Goal: Task Accomplishment & Management: Manage account settings

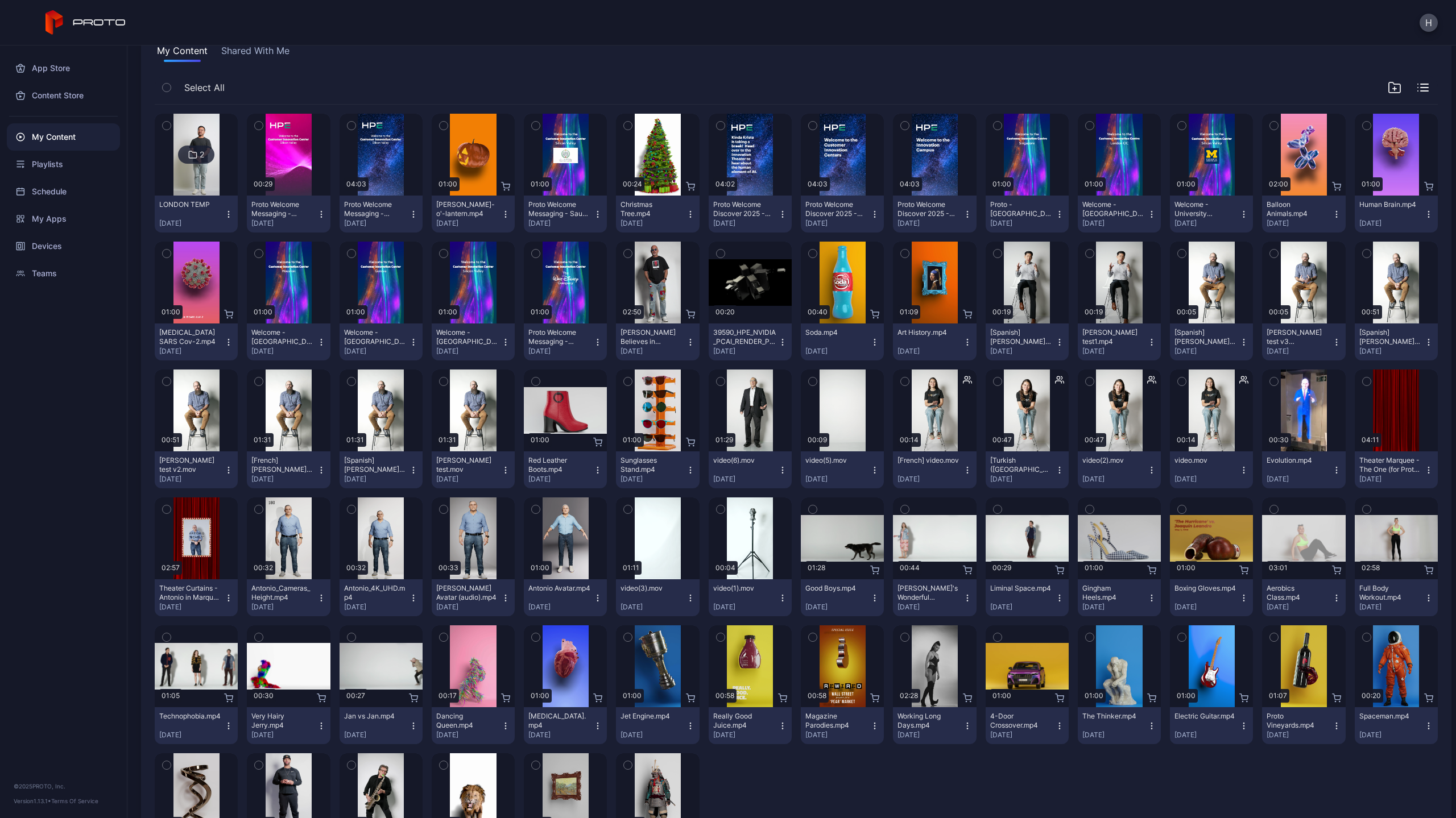
scroll to position [64, 0]
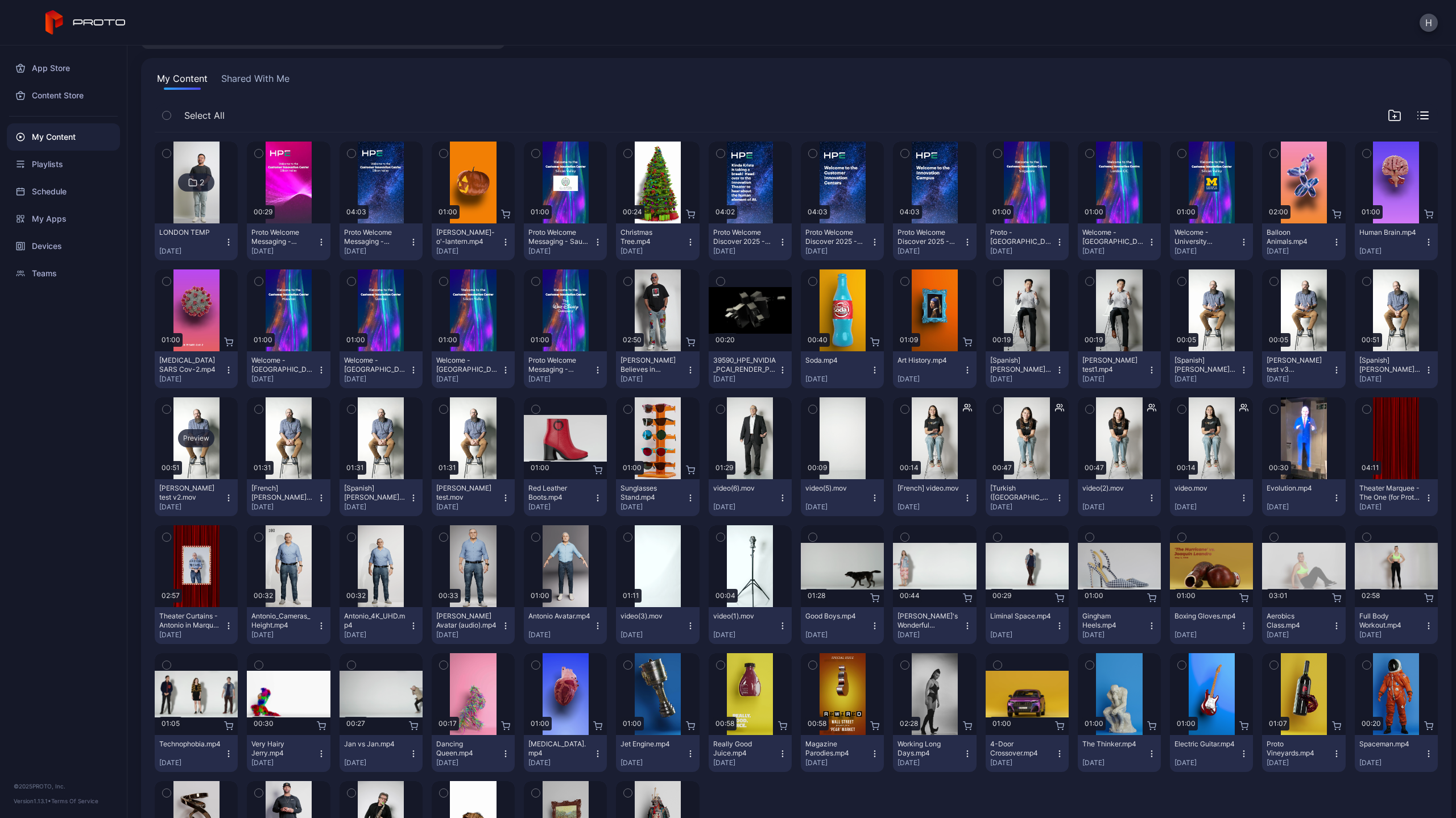
click at [188, 425] on div "Preview" at bounding box center [196, 438] width 83 height 82
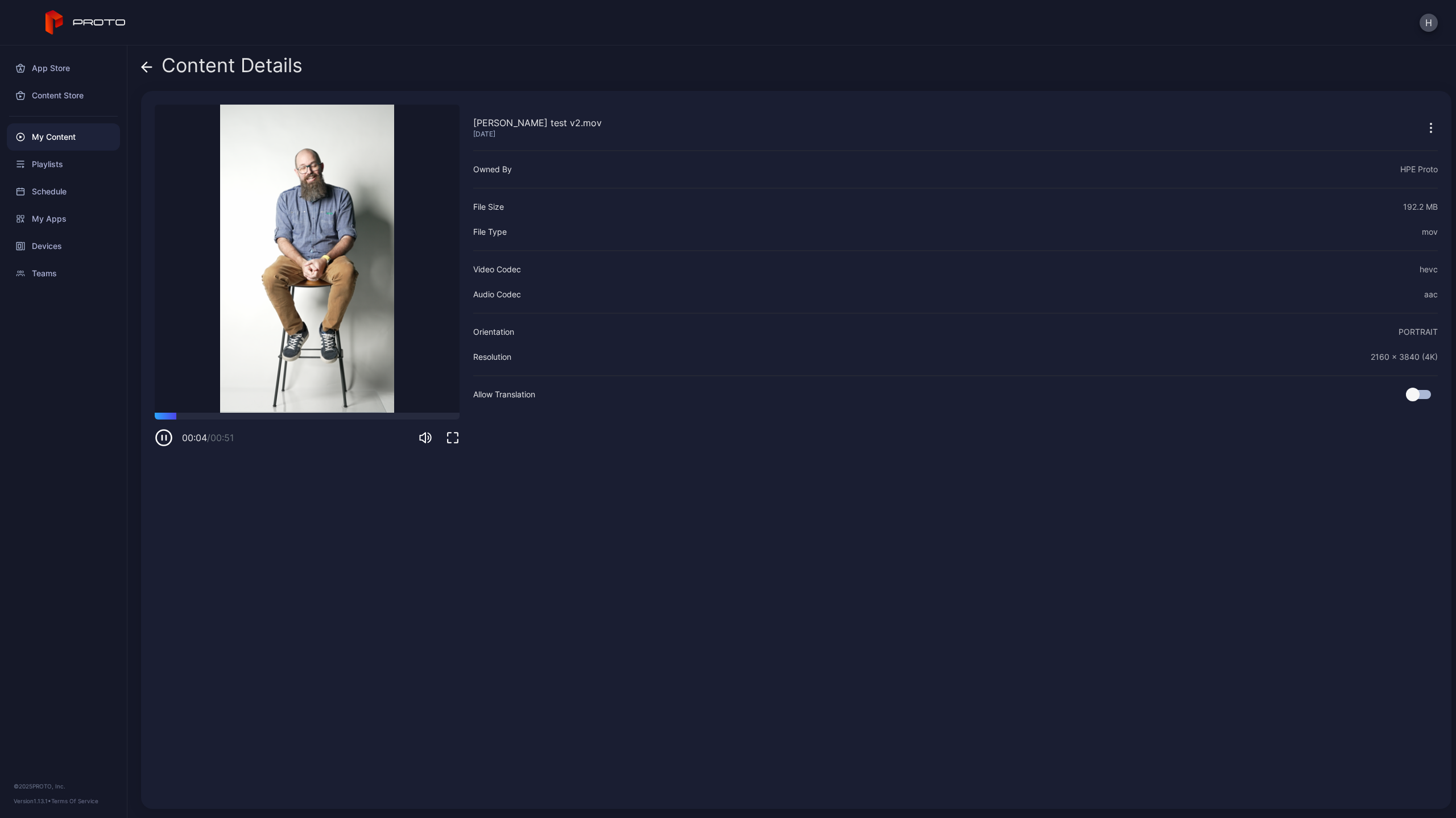
click at [144, 68] on icon at bounding box center [145, 67] width 4 height 10
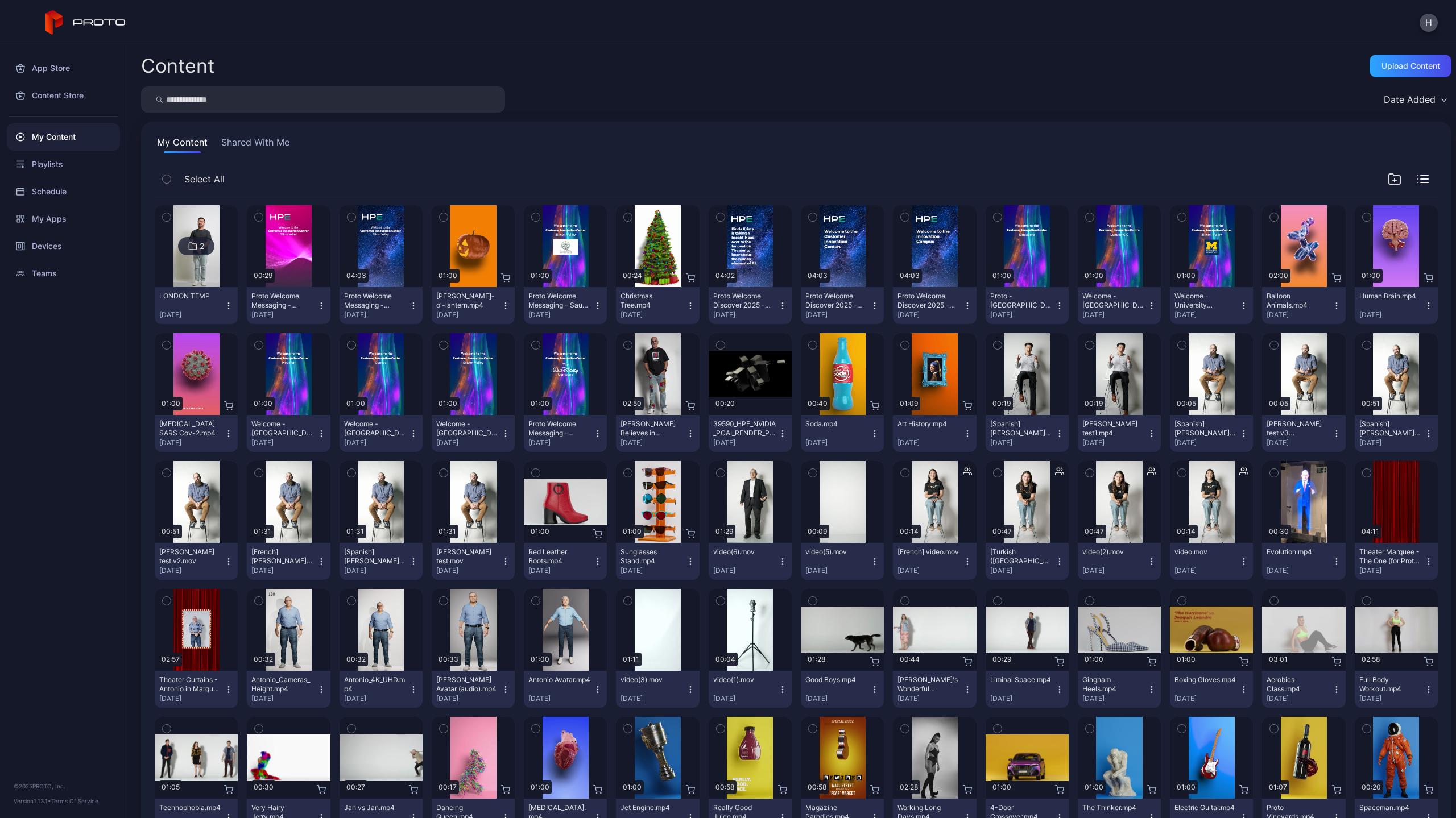
scroll to position [64, 0]
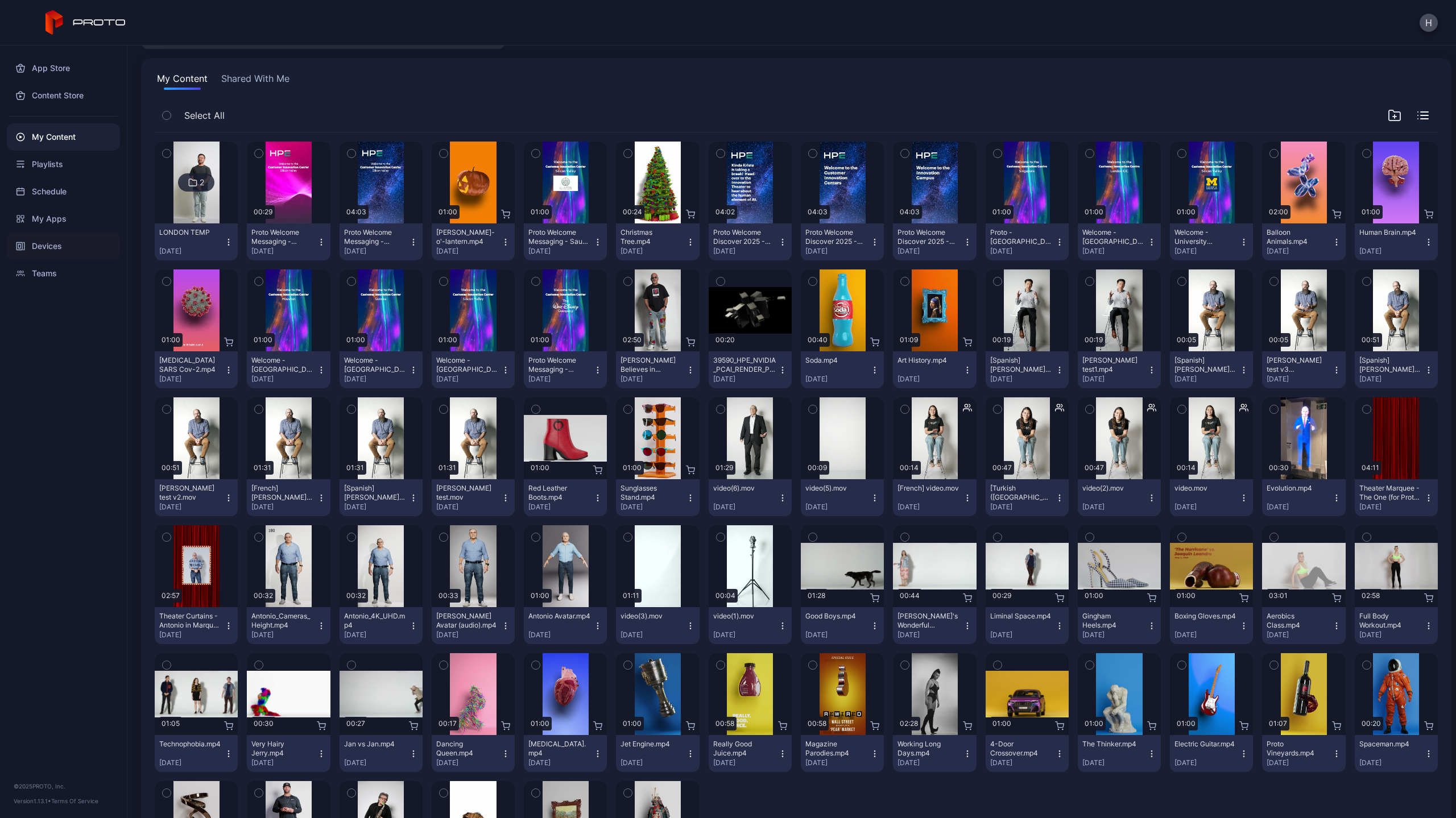
click at [46, 245] on div "Devices" at bounding box center [63, 246] width 113 height 27
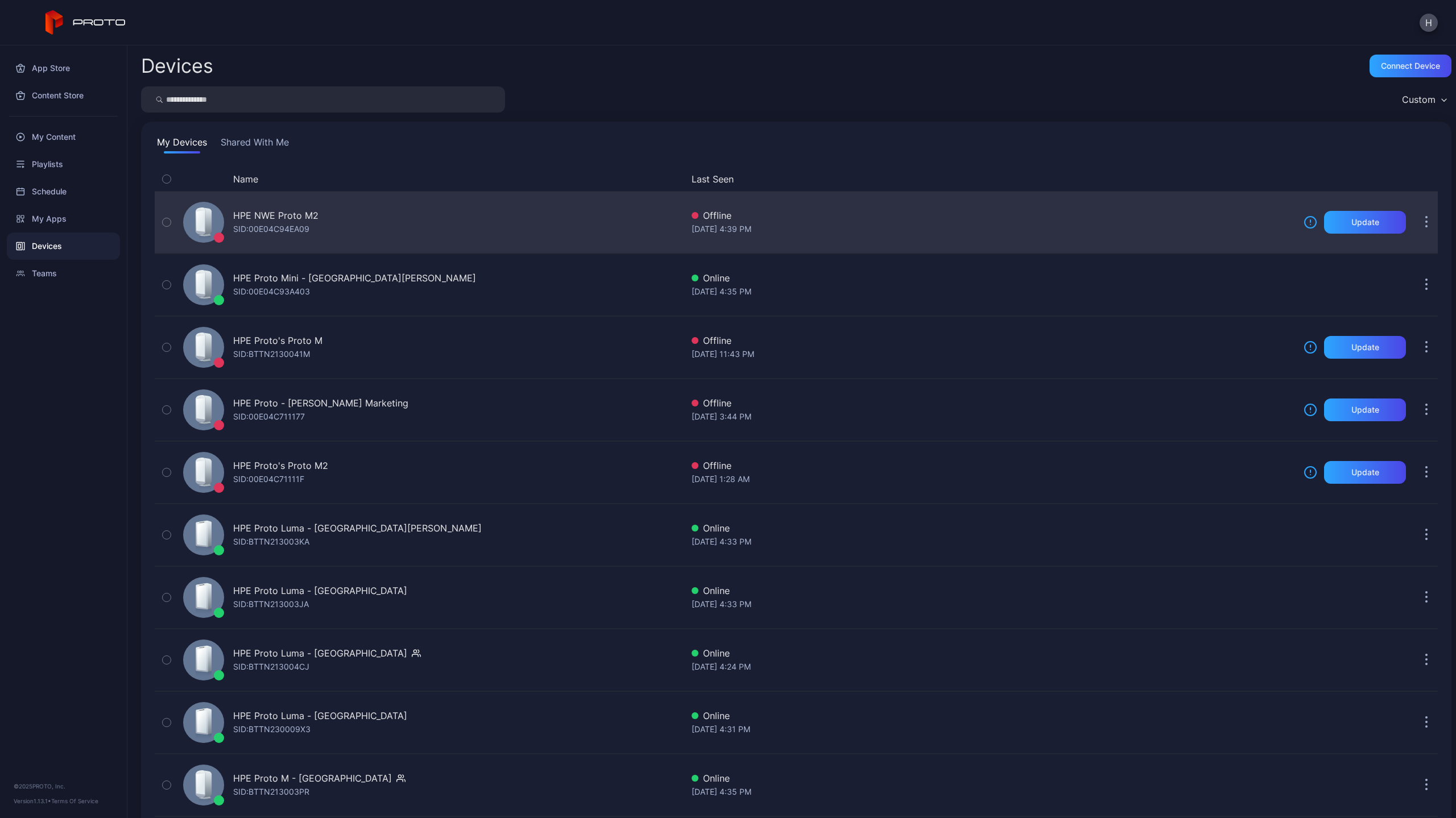
click at [298, 222] on div "HPE NWE Proto M2" at bounding box center [276, 215] width 86 height 13
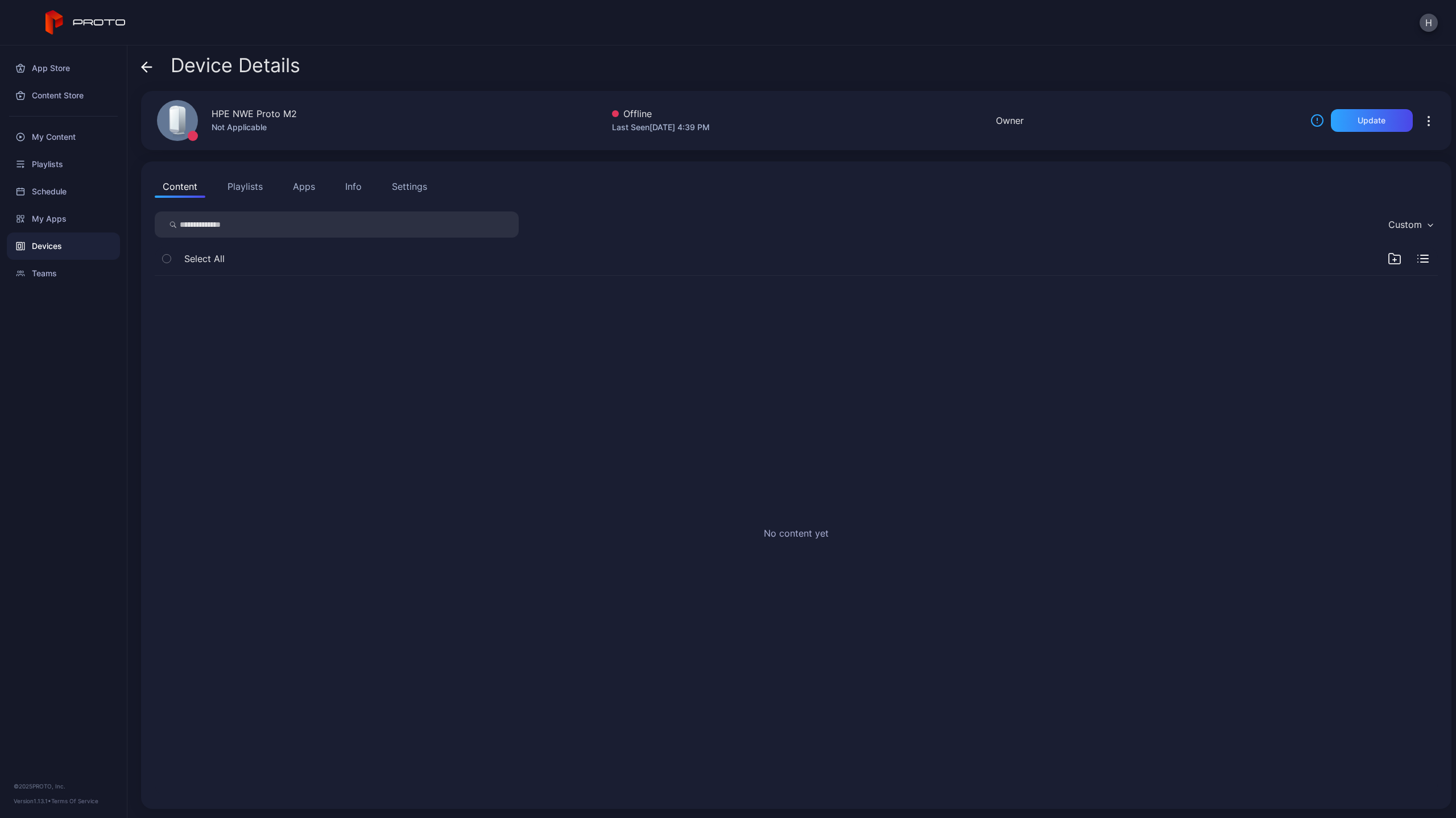
click at [404, 188] on div "Settings" at bounding box center [409, 186] width 35 height 13
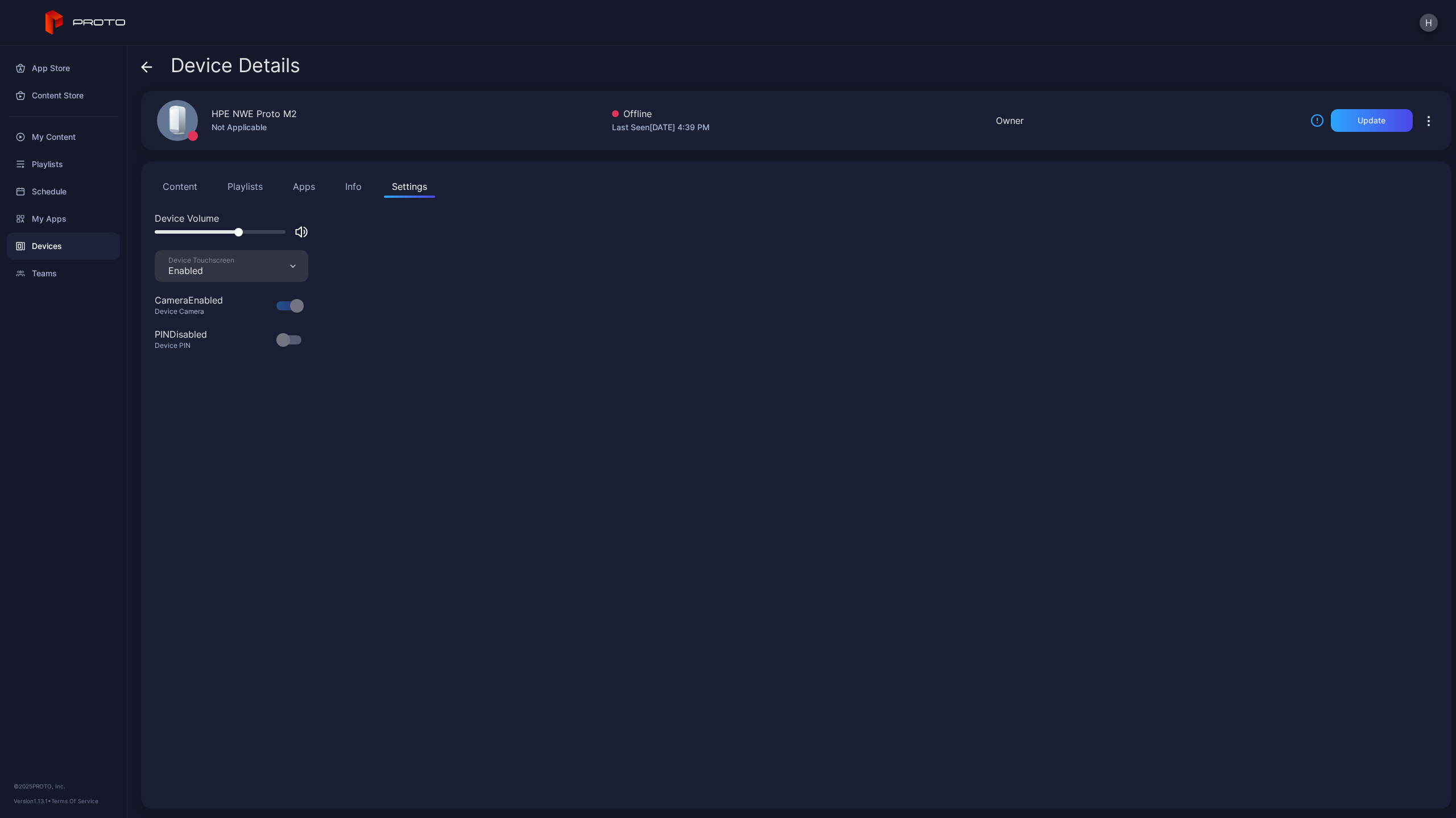
click at [405, 188] on div "Settings" at bounding box center [409, 186] width 35 height 13
click at [194, 182] on button "Content" at bounding box center [180, 187] width 51 height 22
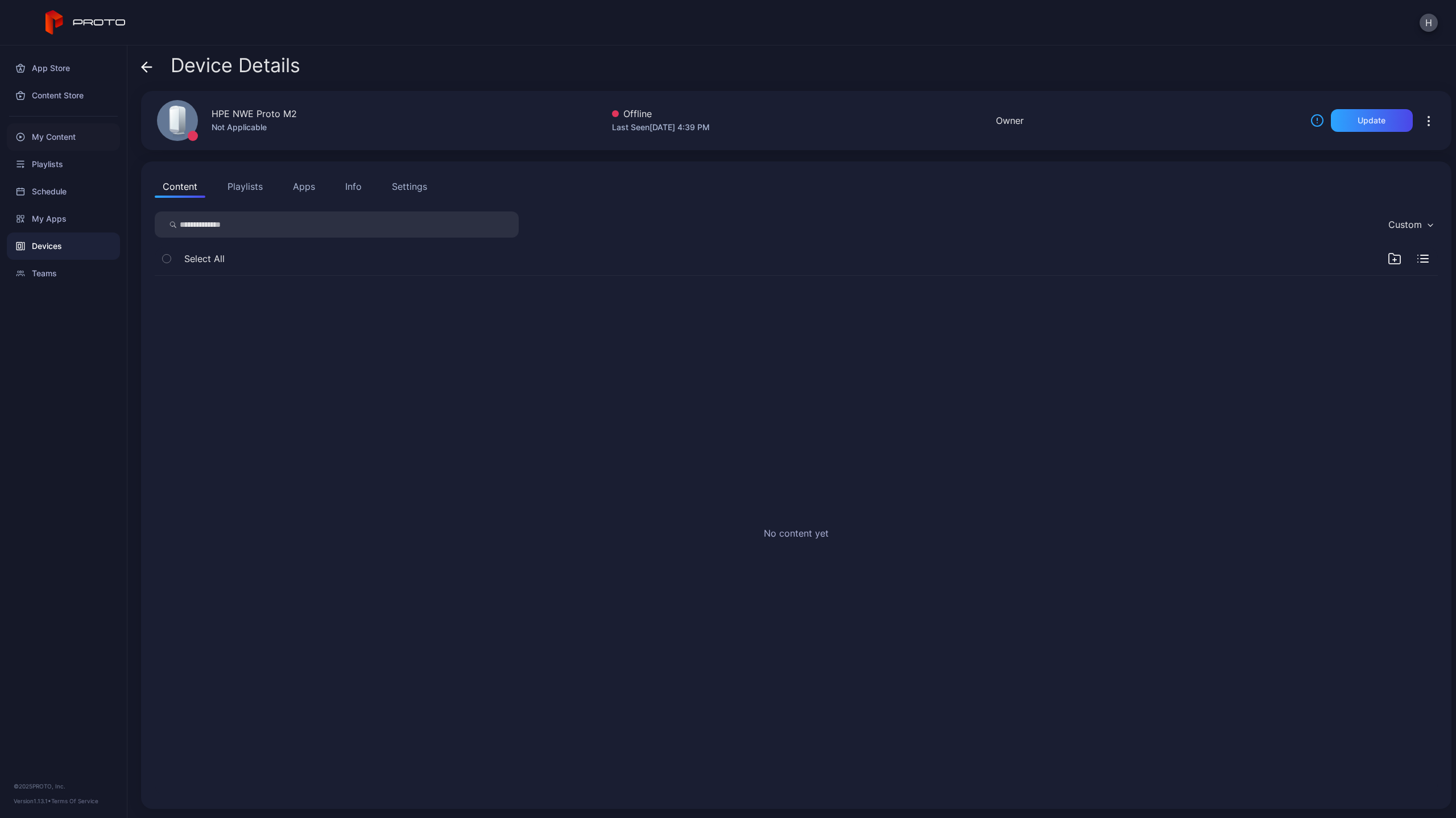
click at [62, 133] on div "My Content" at bounding box center [63, 137] width 113 height 27
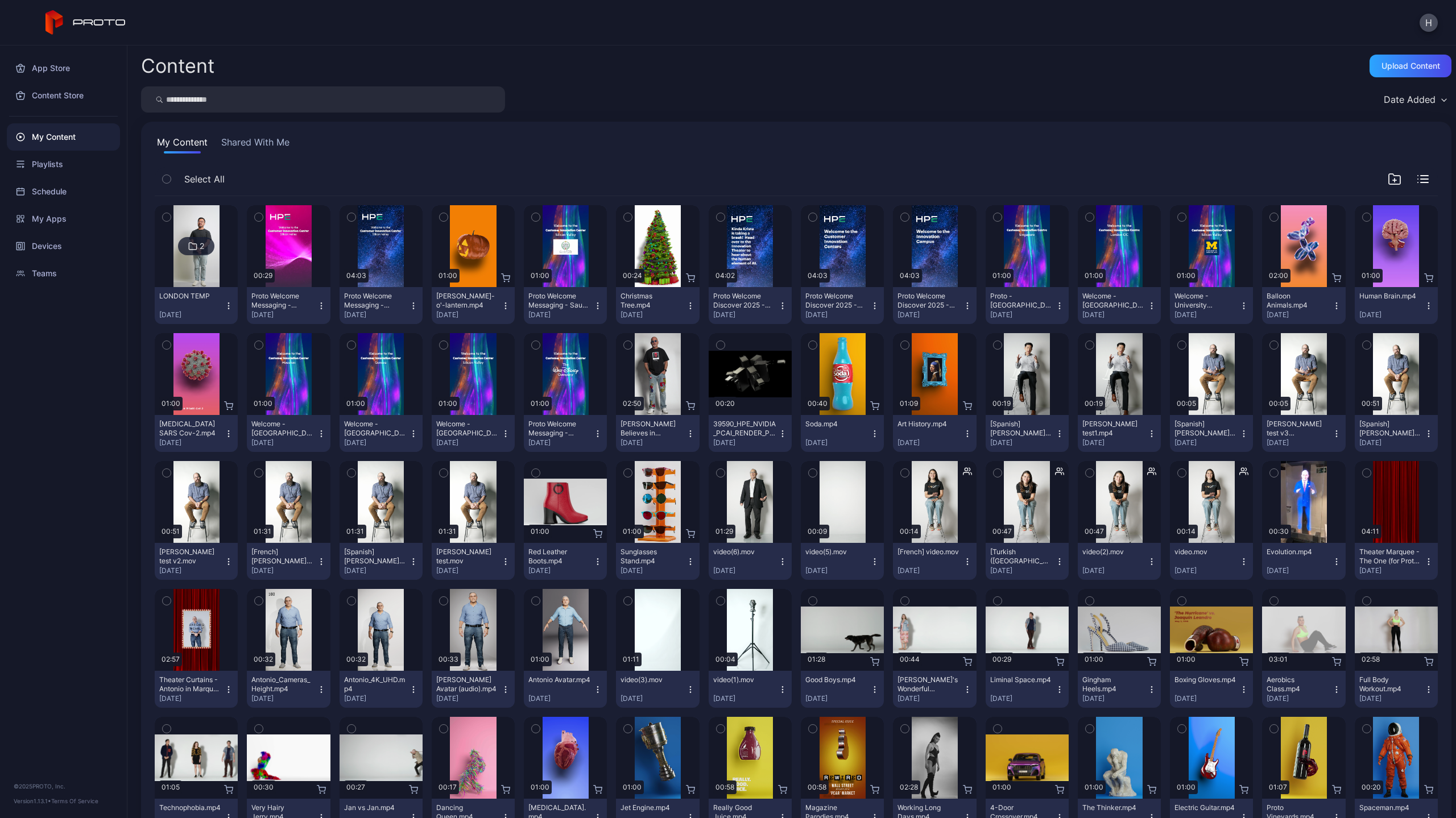
click at [224, 308] on icon "button" at bounding box center [228, 306] width 9 height 9
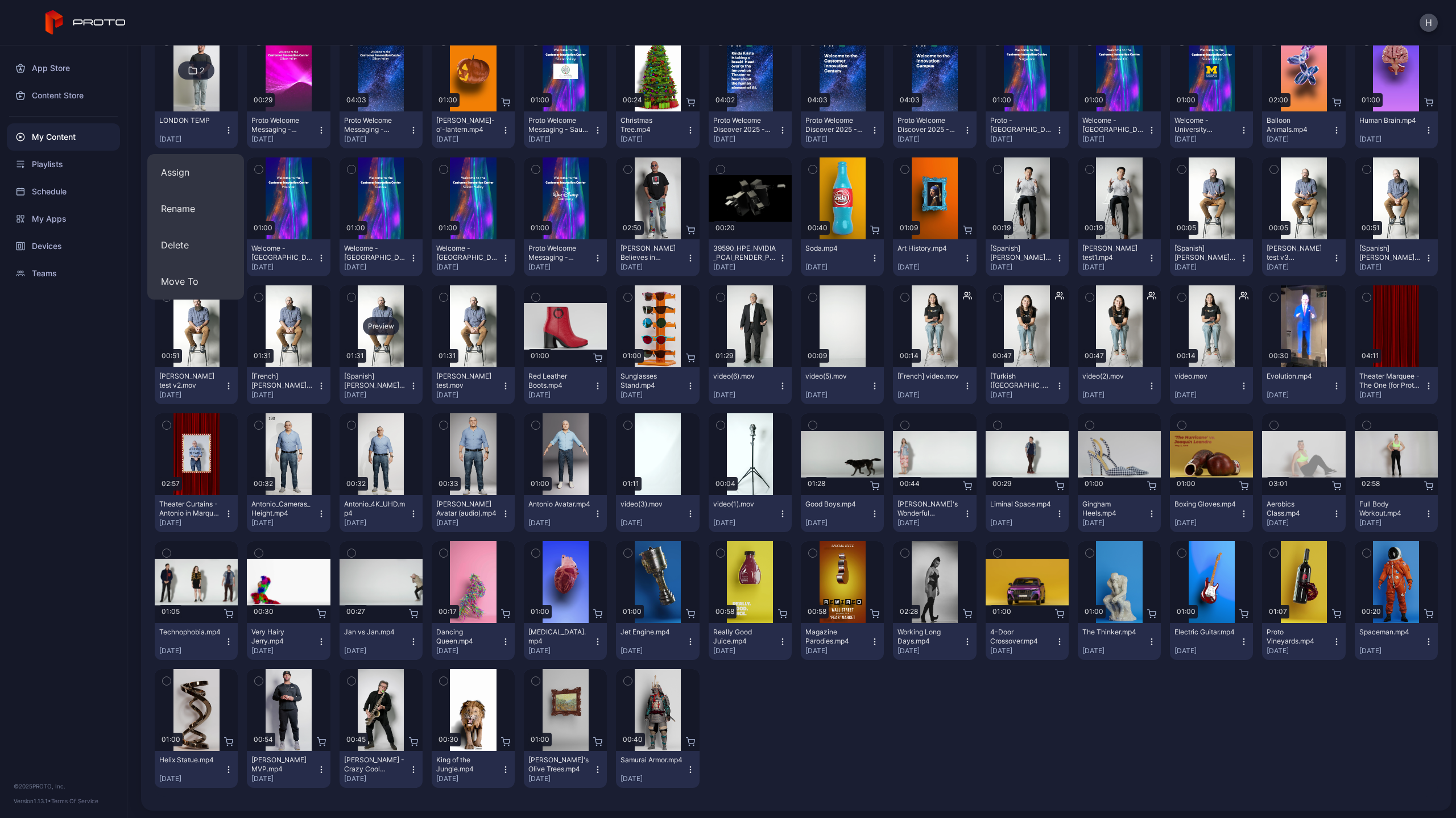
scroll to position [177, 0]
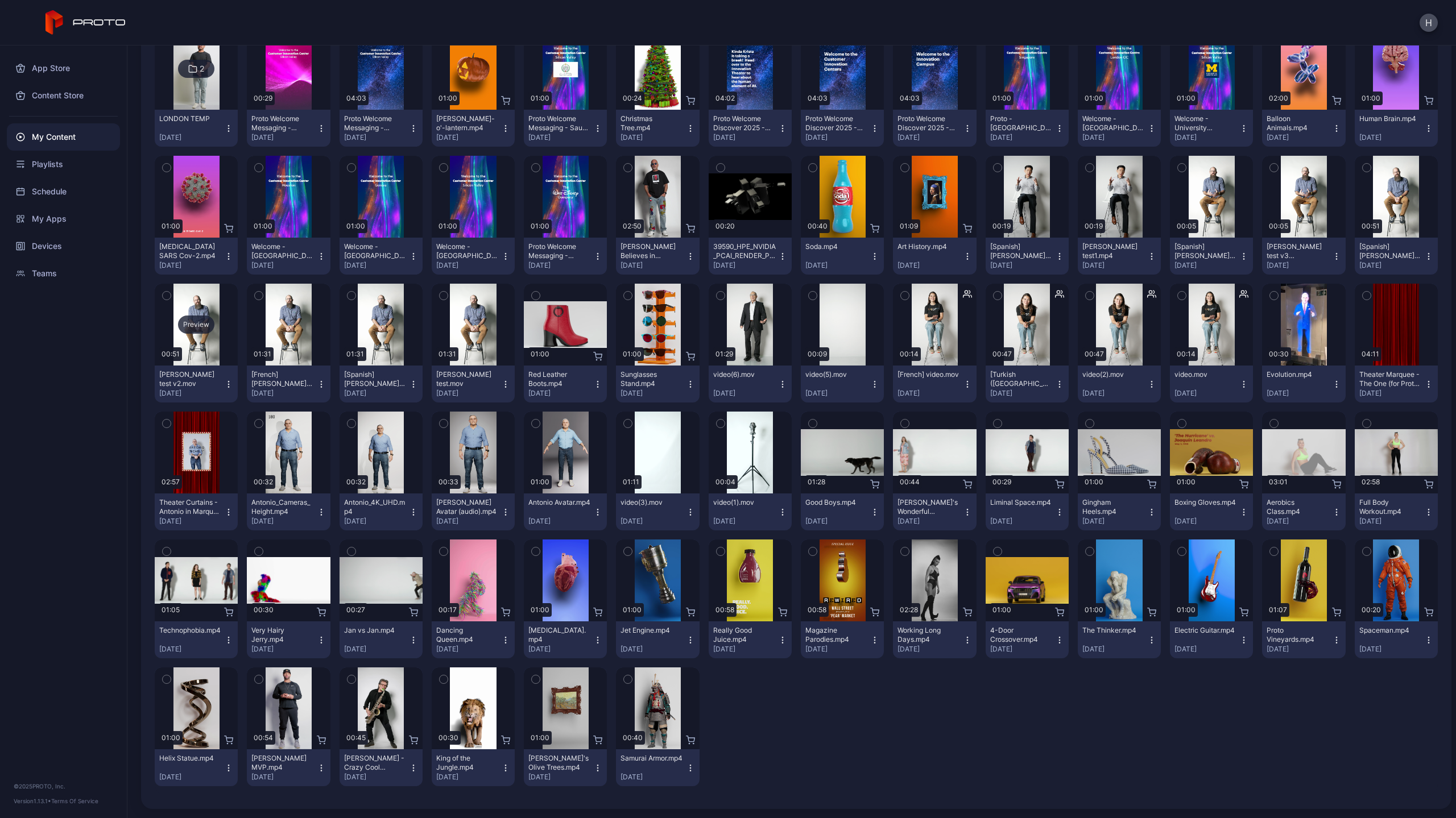
click at [194, 349] on div "Preview" at bounding box center [196, 324] width 83 height 82
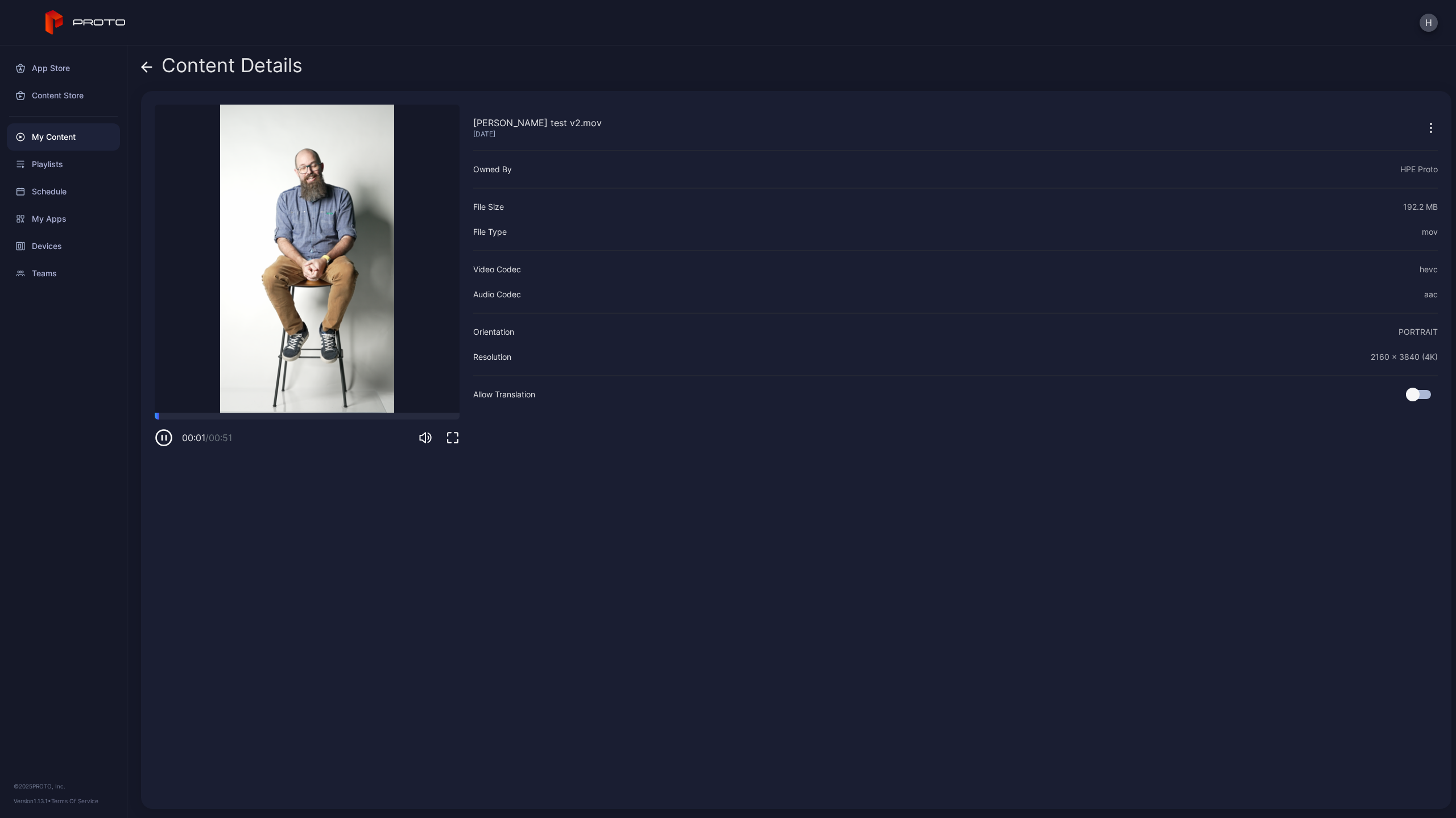
click at [147, 59] on span at bounding box center [147, 65] width 11 height 22
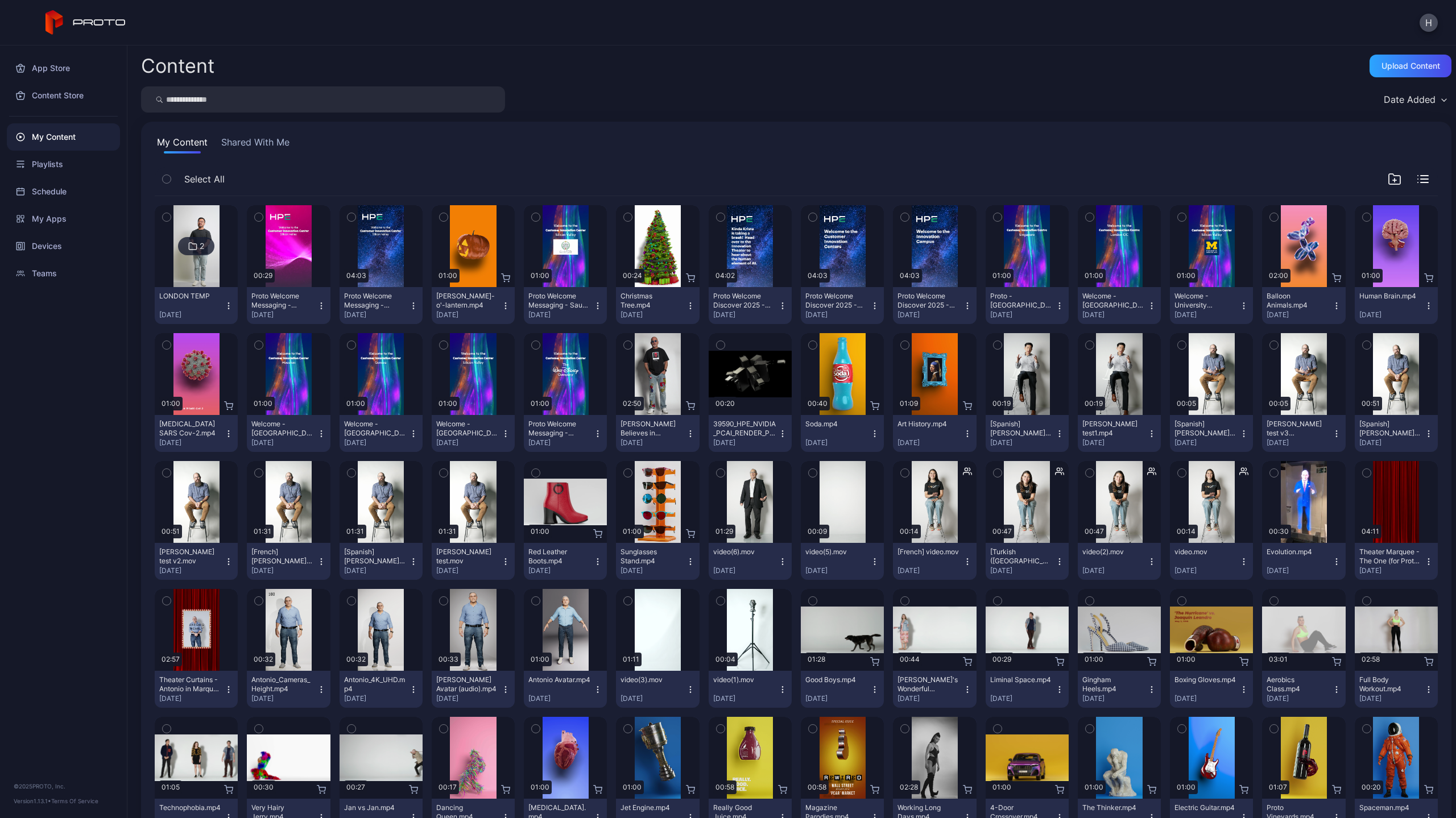
scroll to position [177, 0]
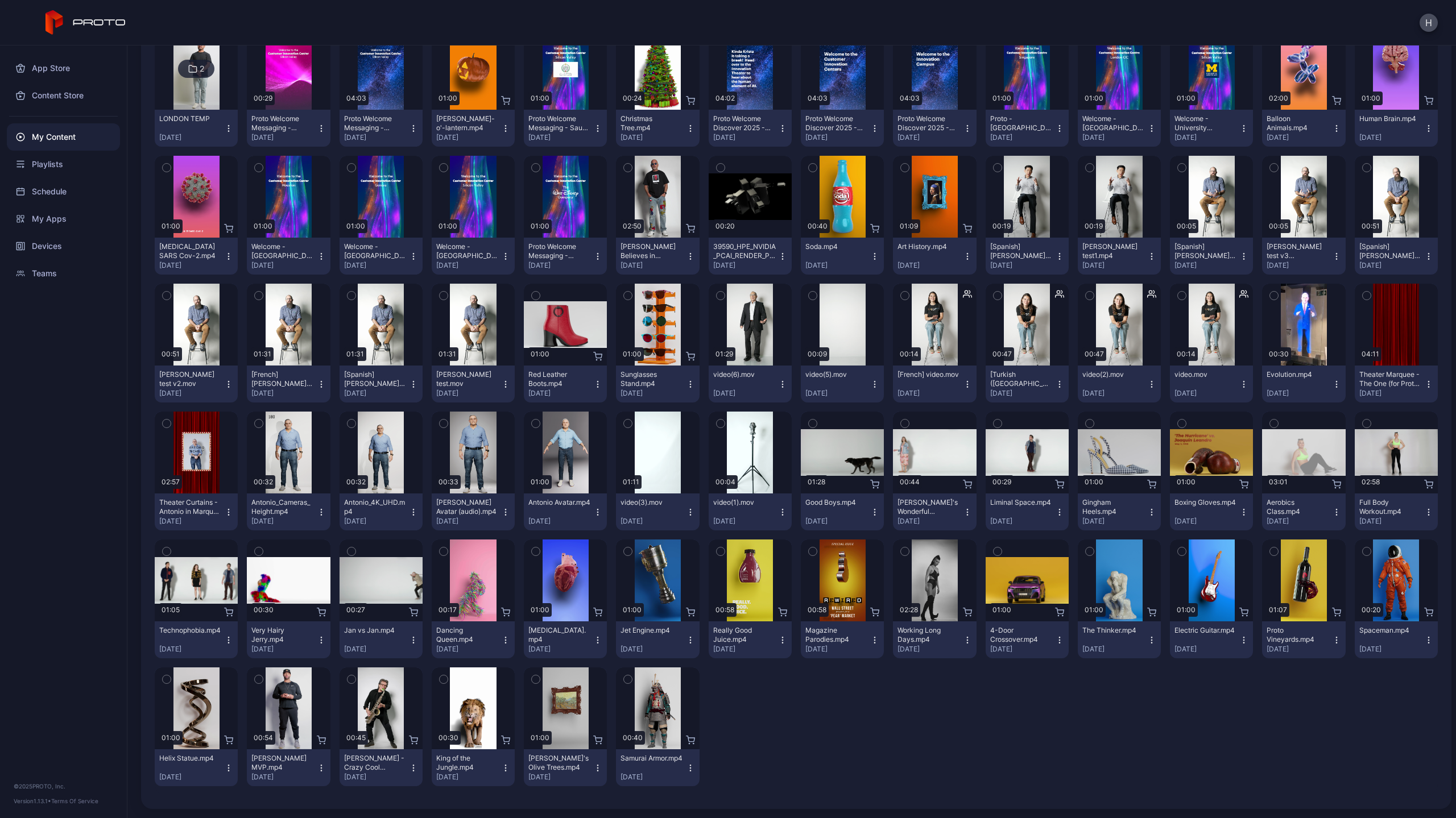
click at [166, 295] on icon "button" at bounding box center [166, 296] width 8 height 13
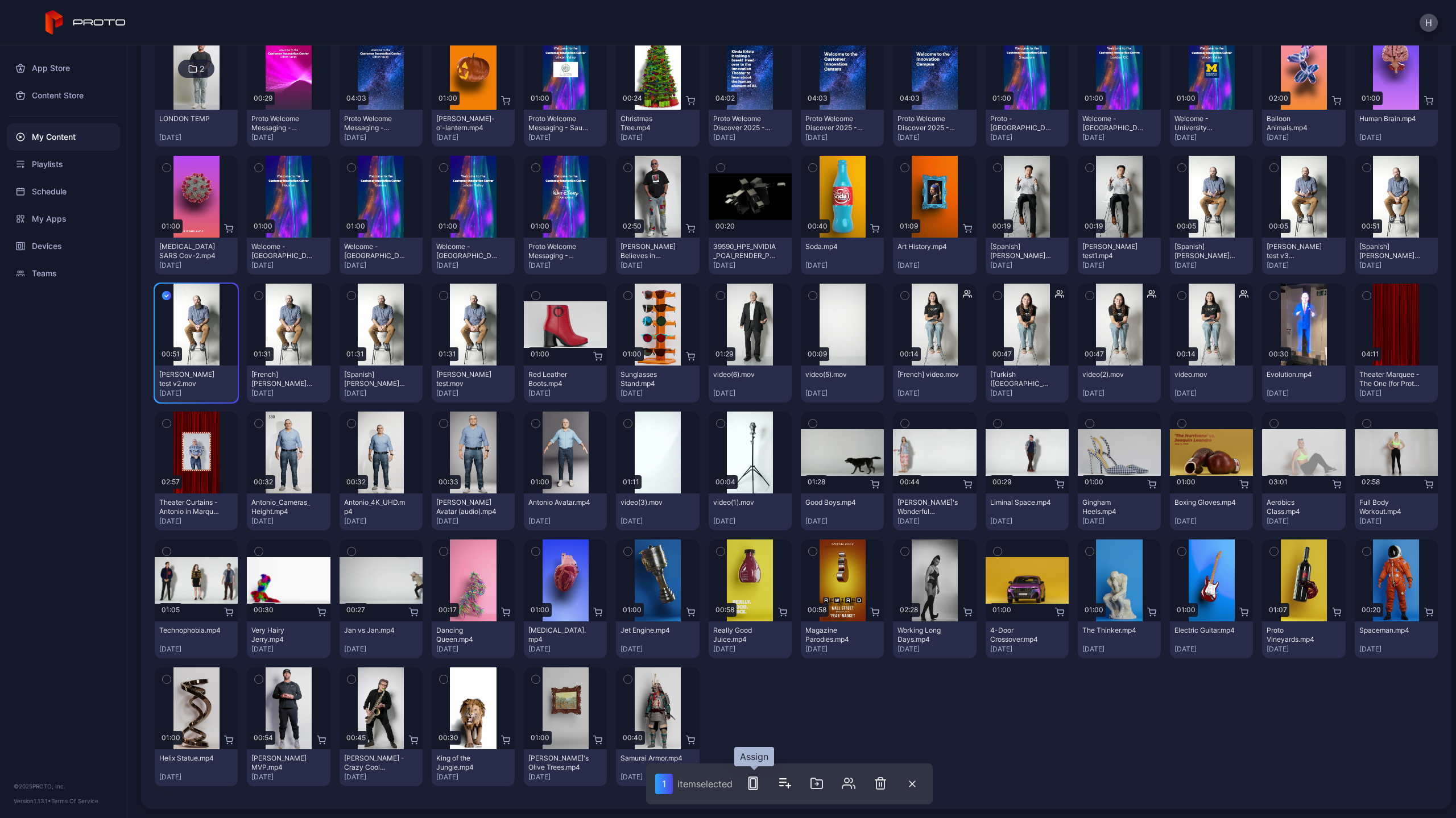
click at [756, 785] on icon "button" at bounding box center [752, 783] width 13 height 13
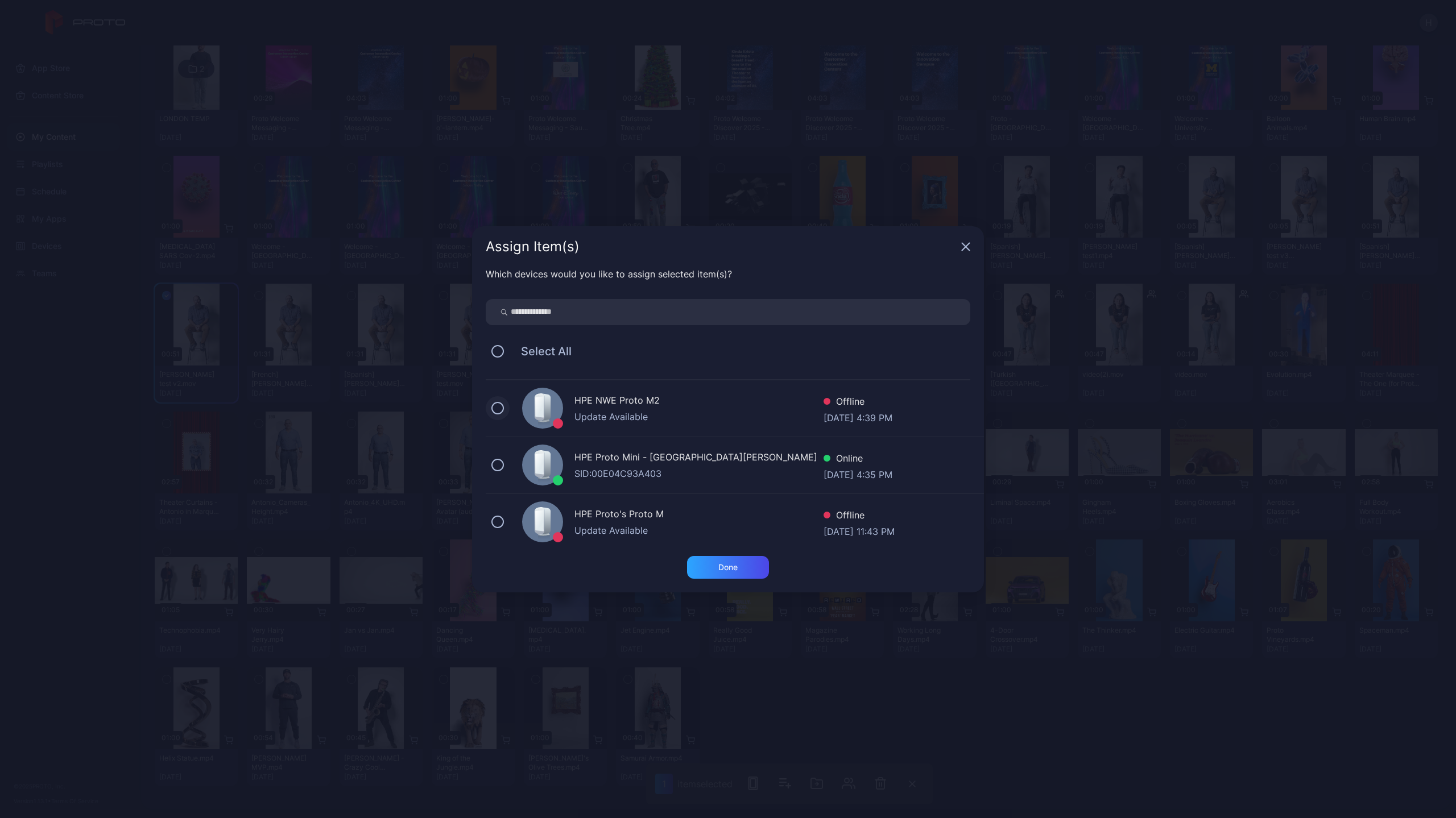
click at [498, 408] on button at bounding box center [497, 408] width 13 height 13
click at [730, 565] on div "Done" at bounding box center [728, 567] width 20 height 9
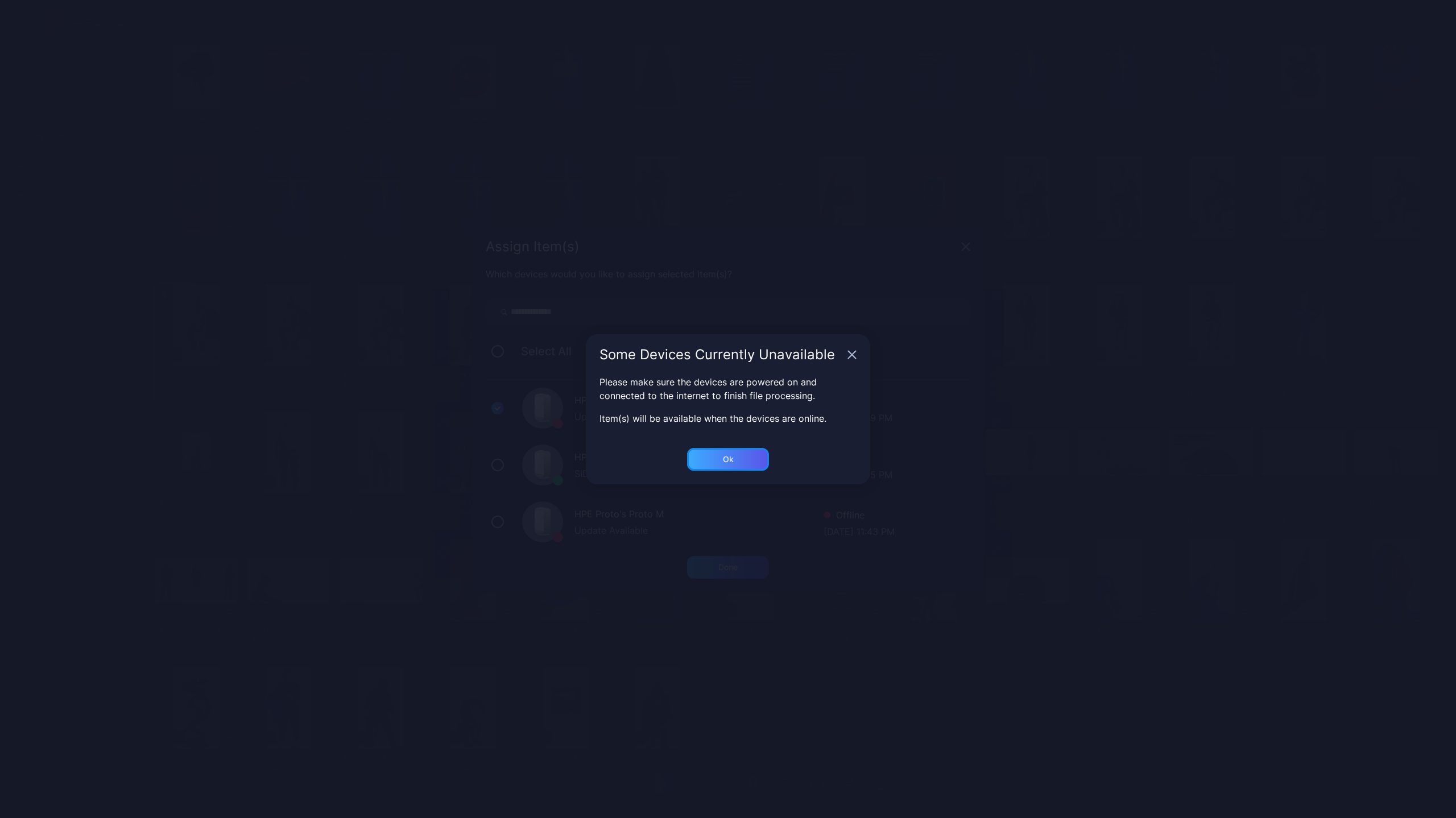
click at [723, 455] on div "Ok" at bounding box center [728, 459] width 11 height 9
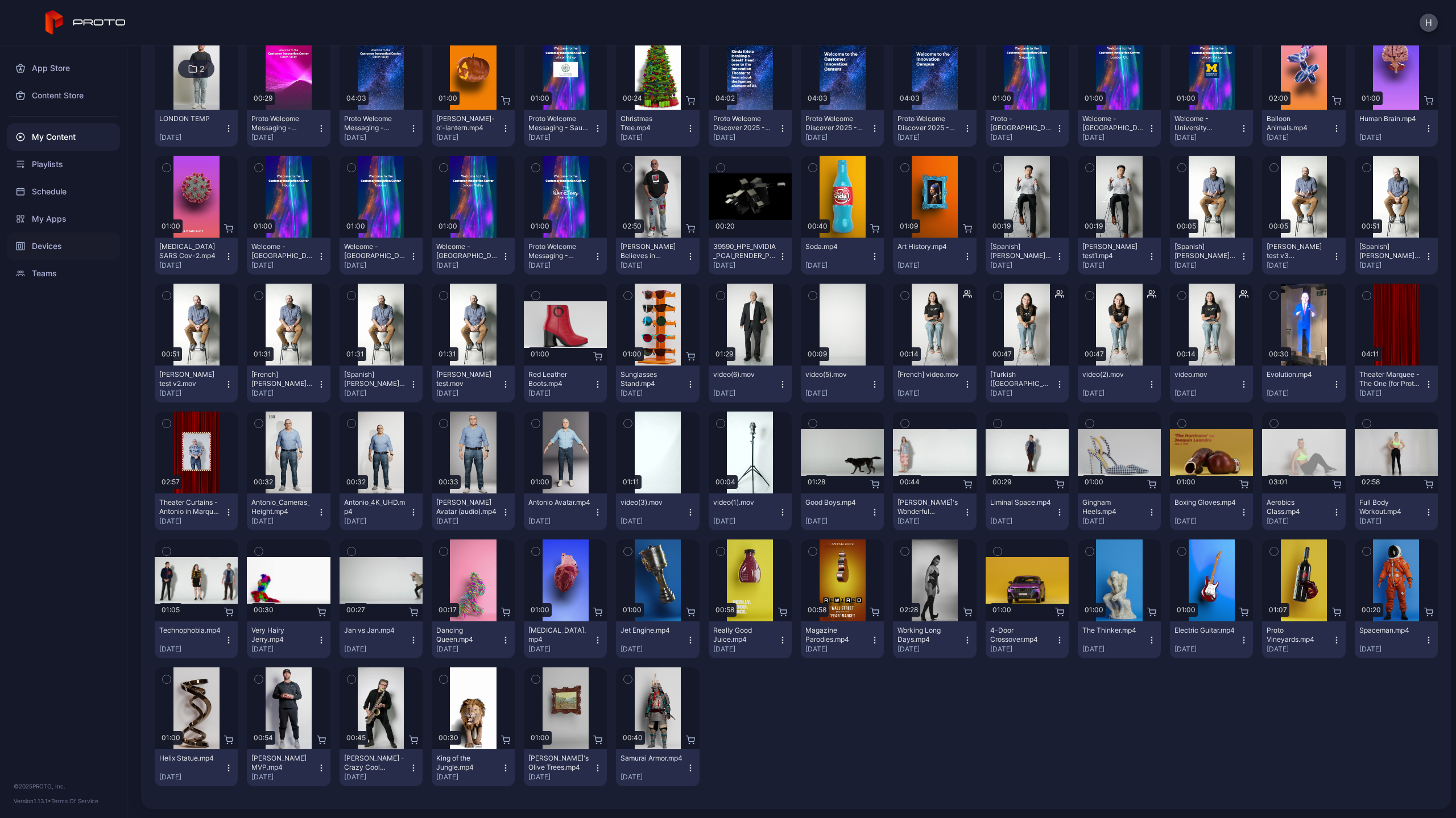
click at [46, 244] on div "Devices" at bounding box center [63, 246] width 113 height 27
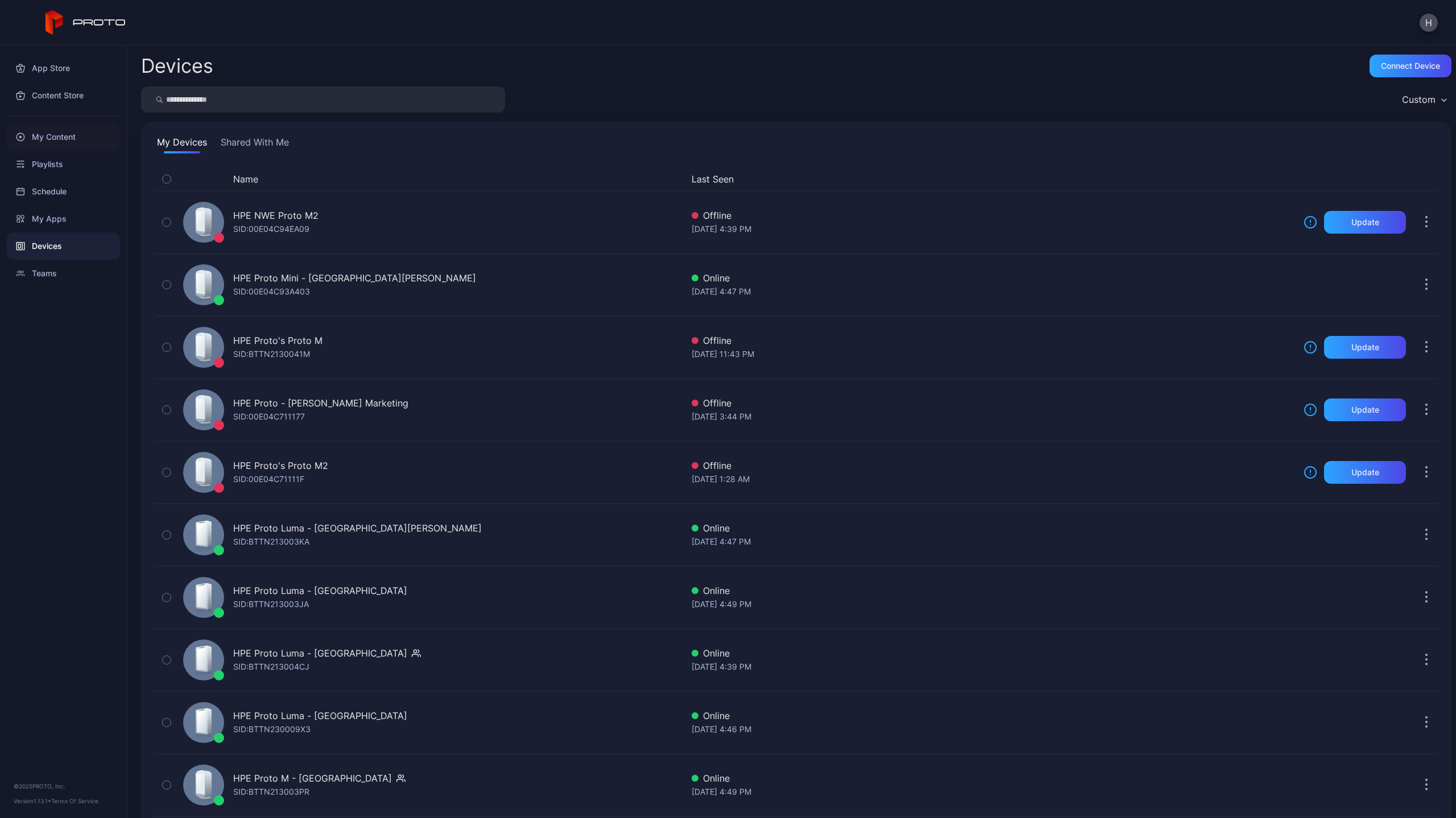
click at [50, 133] on div "My Content" at bounding box center [63, 137] width 113 height 27
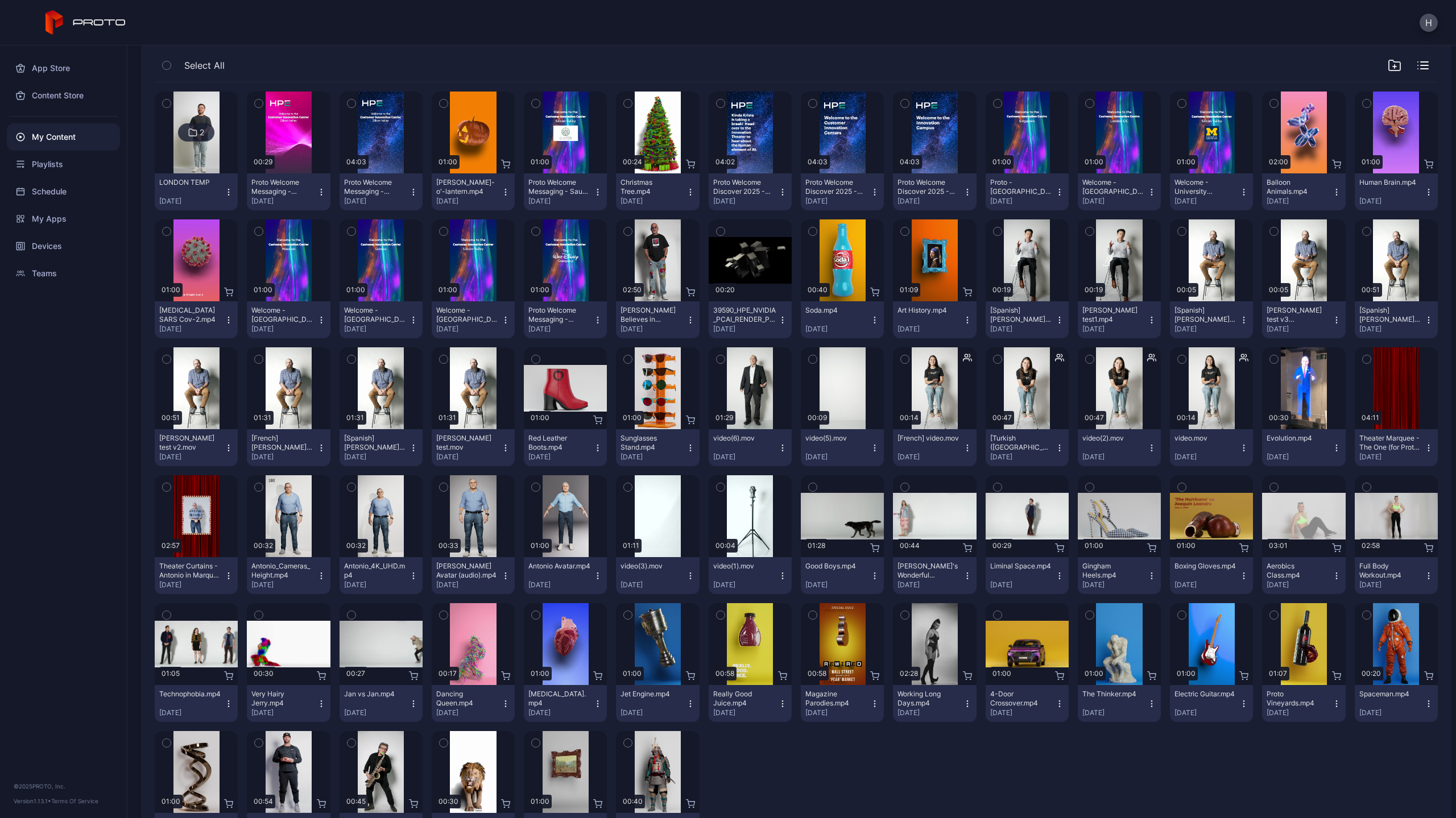
scroll to position [170, 0]
